Goal: Information Seeking & Learning: Check status

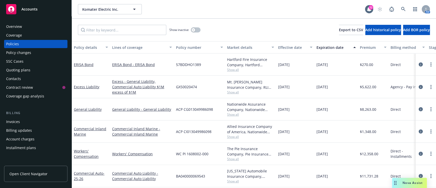
click at [236, 114] on span "Show all" at bounding box center [250, 114] width 47 height 4
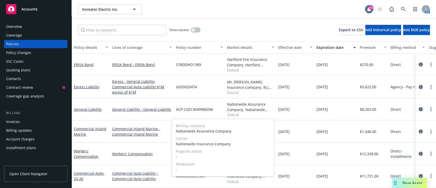
click at [236, 114] on span "Show all" at bounding box center [250, 114] width 47 height 4
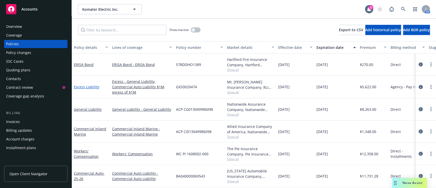
click at [82, 88] on link "Excess Liability" at bounding box center [87, 86] width 26 height 5
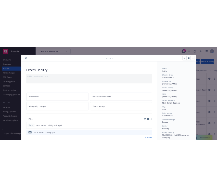
scroll to position [55, 0]
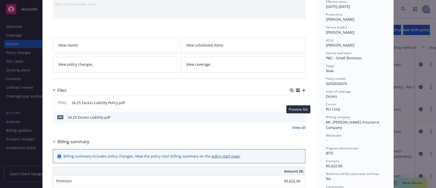
click at [298, 115] on icon "preview file" at bounding box center [300, 117] width 5 height 4
click at [298, 101] on icon "preview file" at bounding box center [300, 102] width 5 height 4
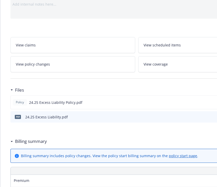
scroll to position [0, 0]
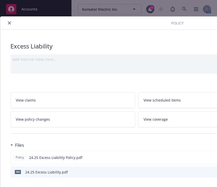
click at [8, 23] on icon "close" at bounding box center [9, 22] width 3 height 3
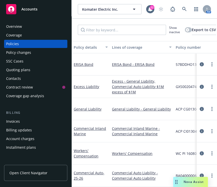
click at [22, 29] on div "Overview" at bounding box center [35, 26] width 59 height 8
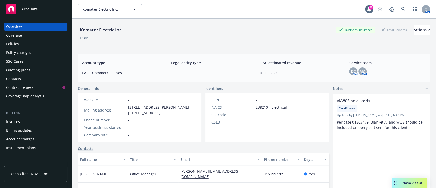
click at [14, 40] on div "Policies" at bounding box center [12, 44] width 13 height 8
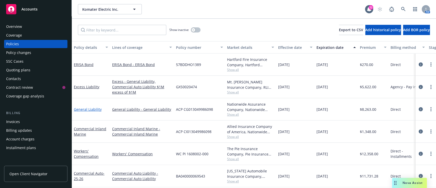
click at [90, 107] on link "General Liability" at bounding box center [88, 109] width 28 height 5
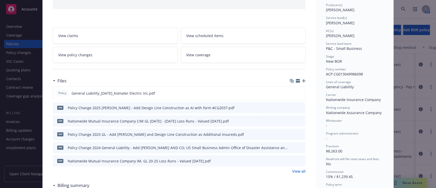
scroll to position [65, 0]
click at [300, 93] on icon "preview file" at bounding box center [300, 92] width 5 height 4
